Goal: Navigation & Orientation: Find specific page/section

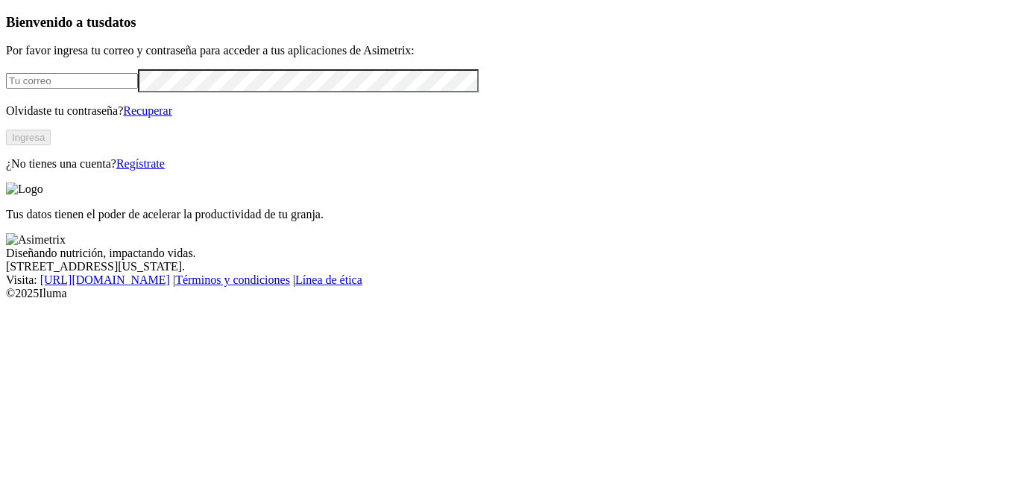
type input "[EMAIL_ADDRESS][DOMAIN_NAME]"
click at [51, 145] on button "Ingresa" at bounding box center [28, 138] width 45 height 16
